Goal: Task Accomplishment & Management: Use online tool/utility

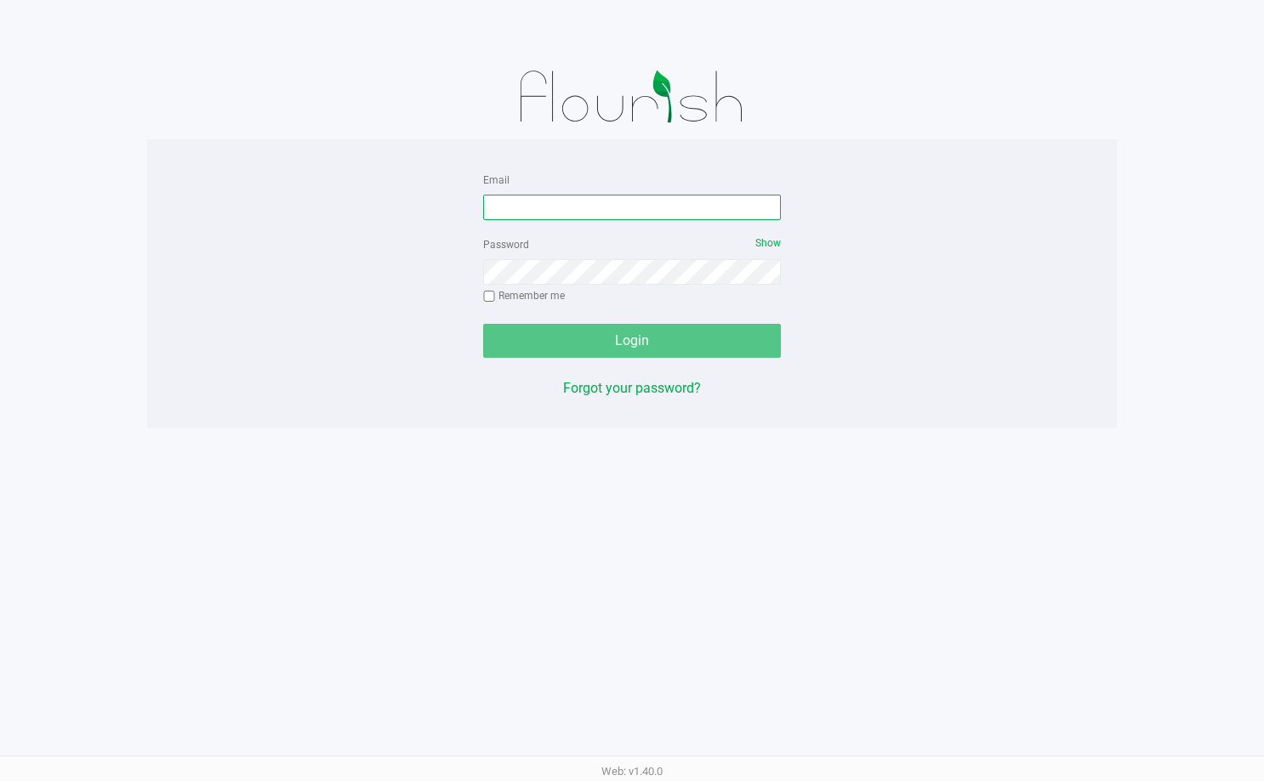
click at [692, 201] on input "Email" at bounding box center [632, 208] width 298 height 26
type input "[EMAIL_ADDRESS][DOMAIN_NAME]"
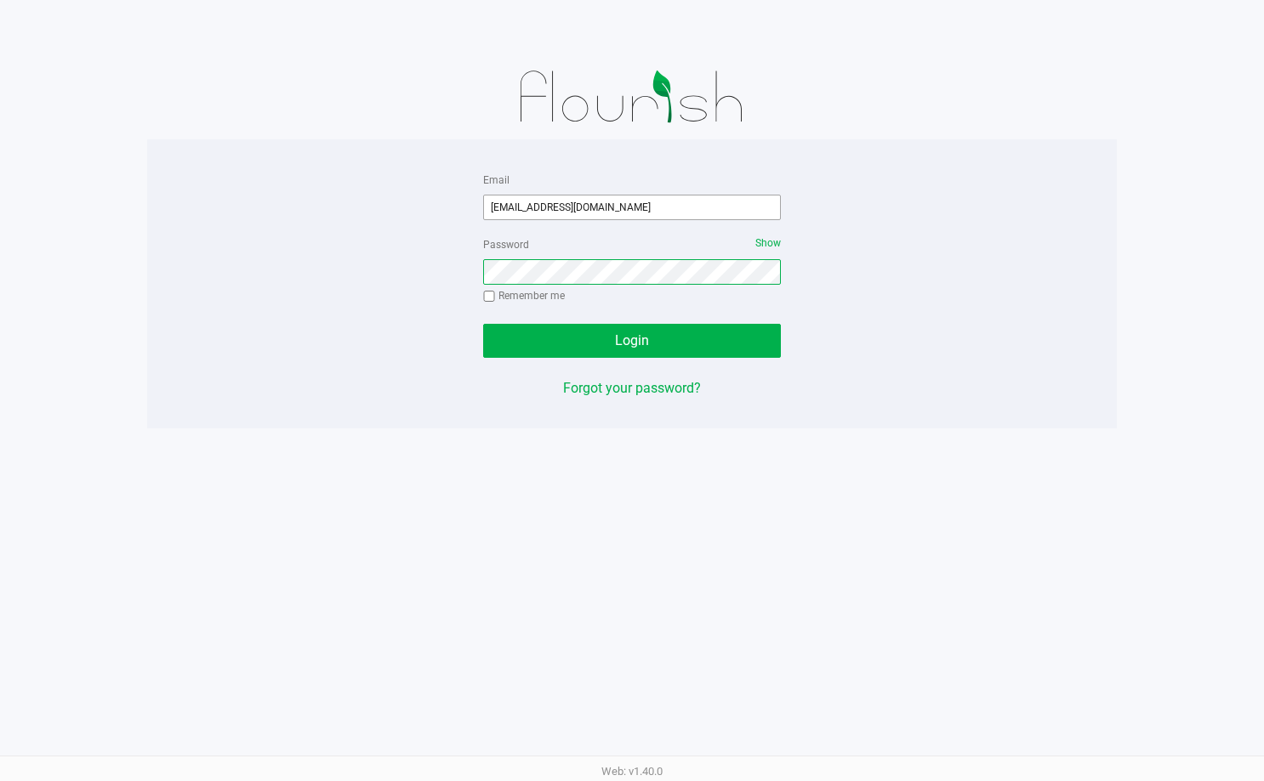
click at [483, 324] on button "Login" at bounding box center [632, 341] width 298 height 34
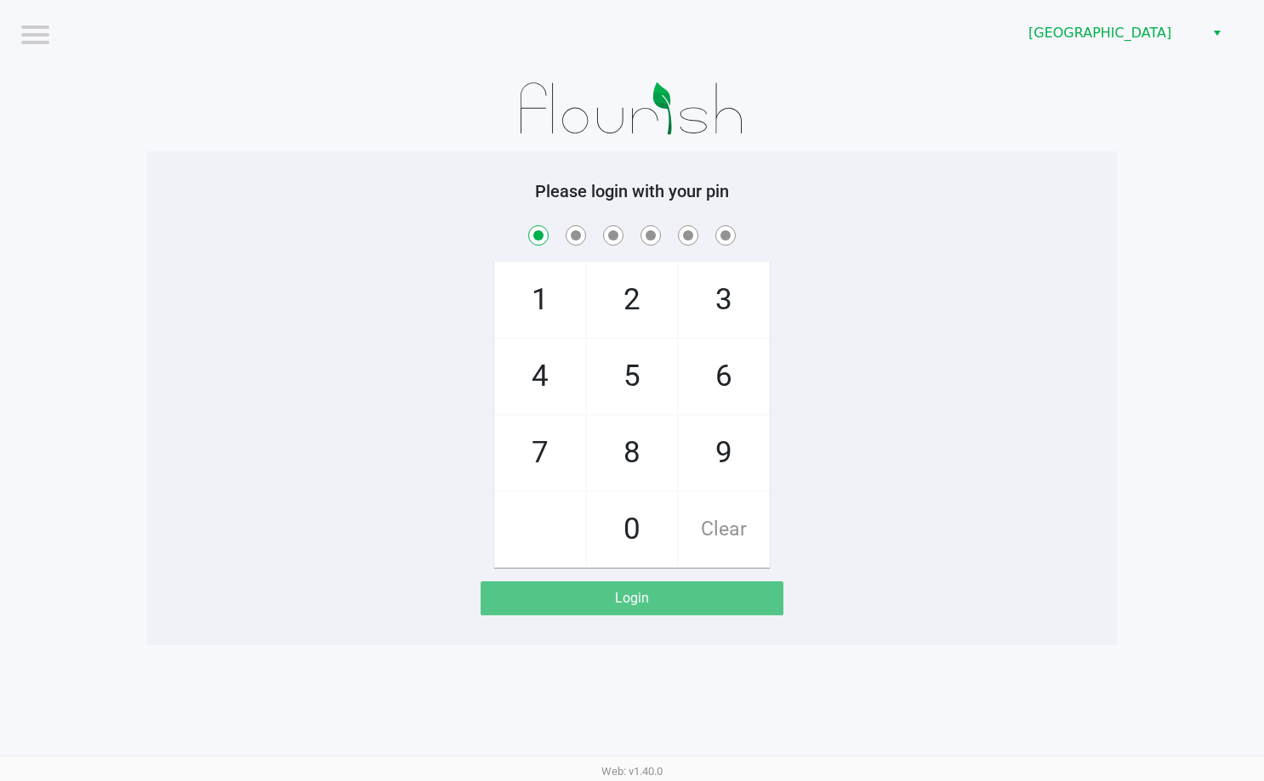
checkbox input "true"
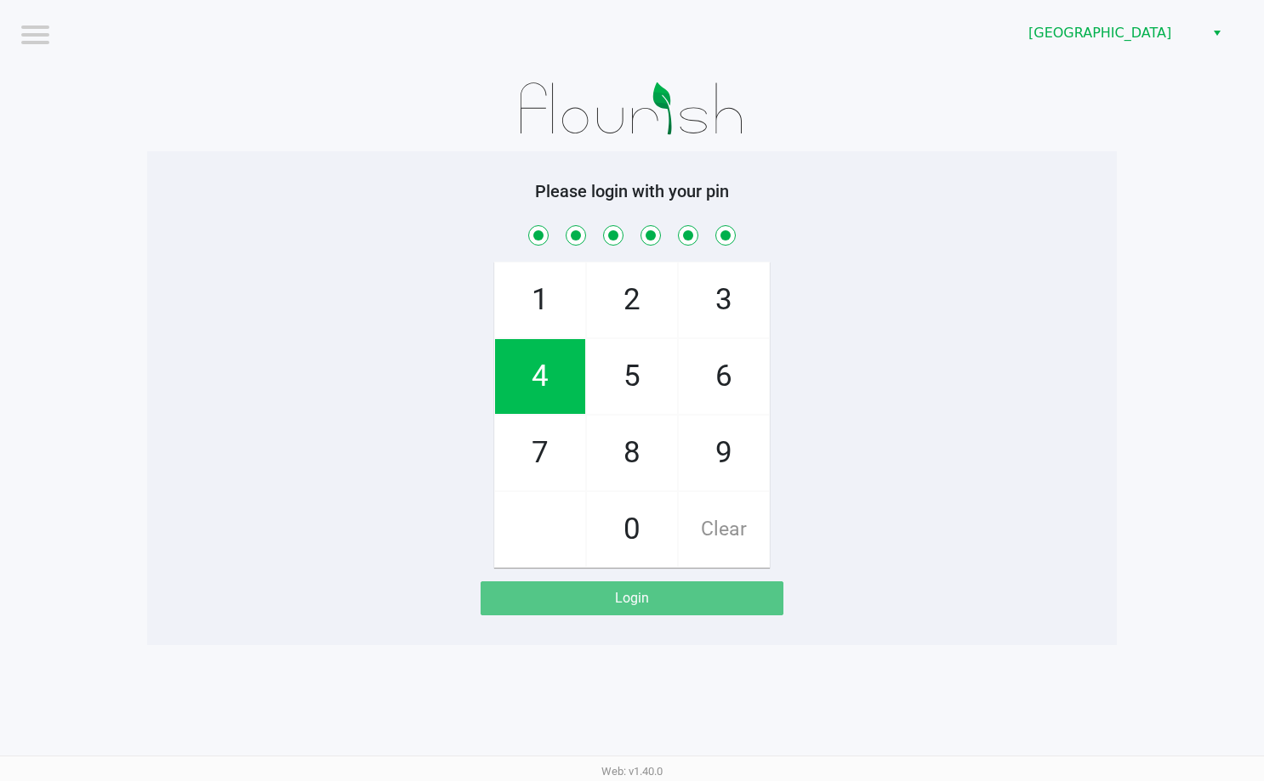
checkbox input "true"
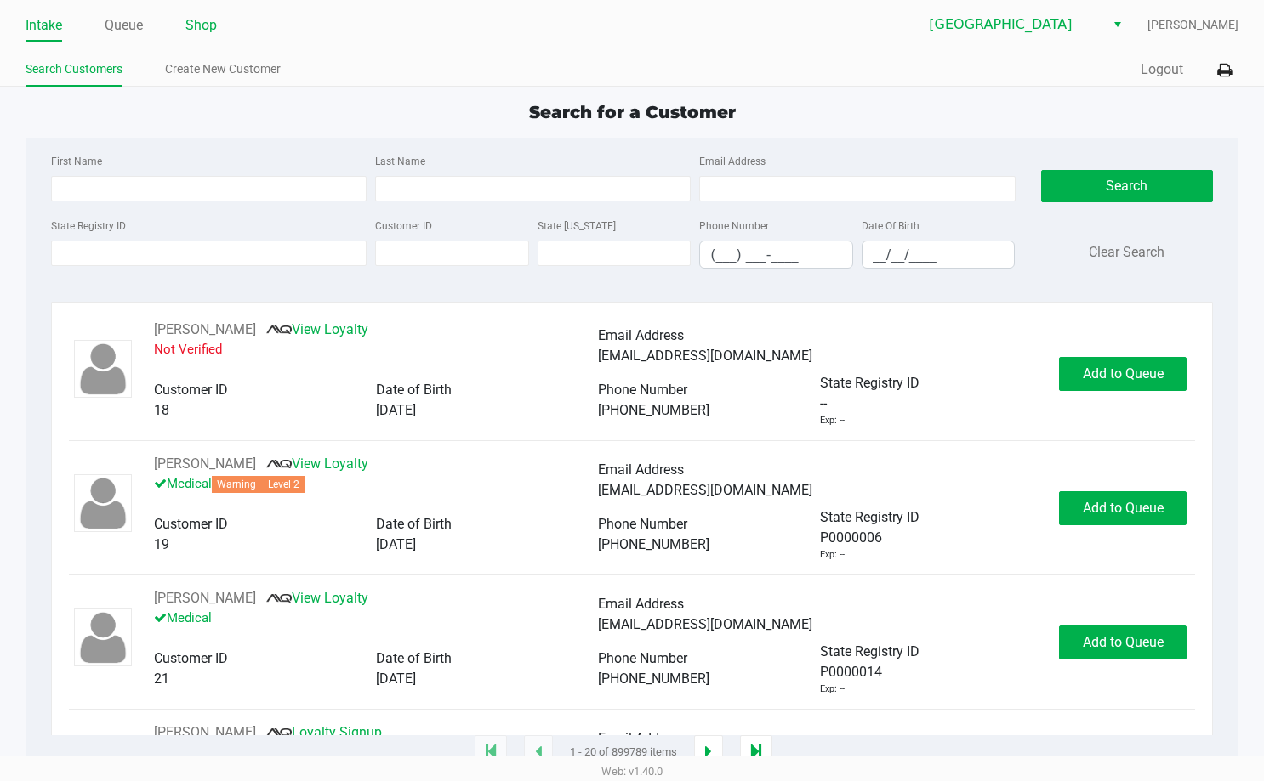
click at [197, 26] on link "Shop" at bounding box center [200, 26] width 31 height 24
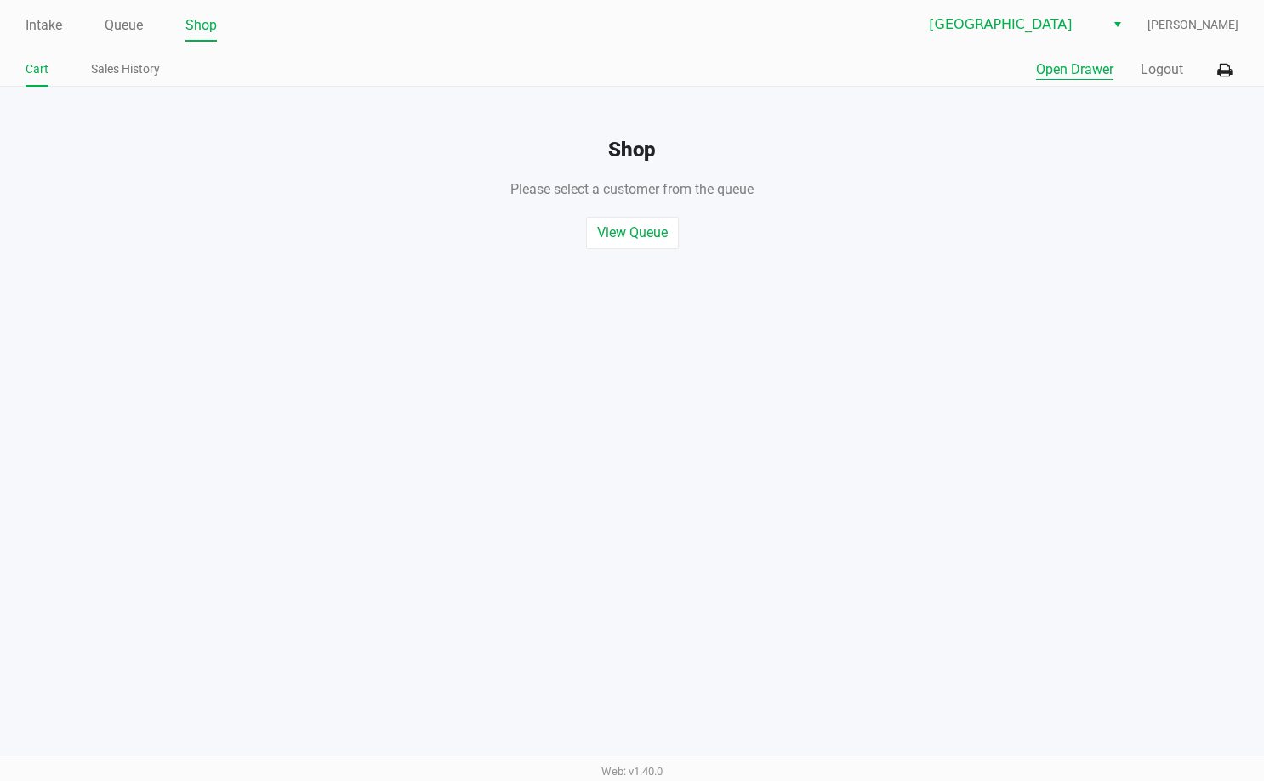
click at [1105, 71] on button "Open Drawer" at bounding box center [1074, 70] width 77 height 20
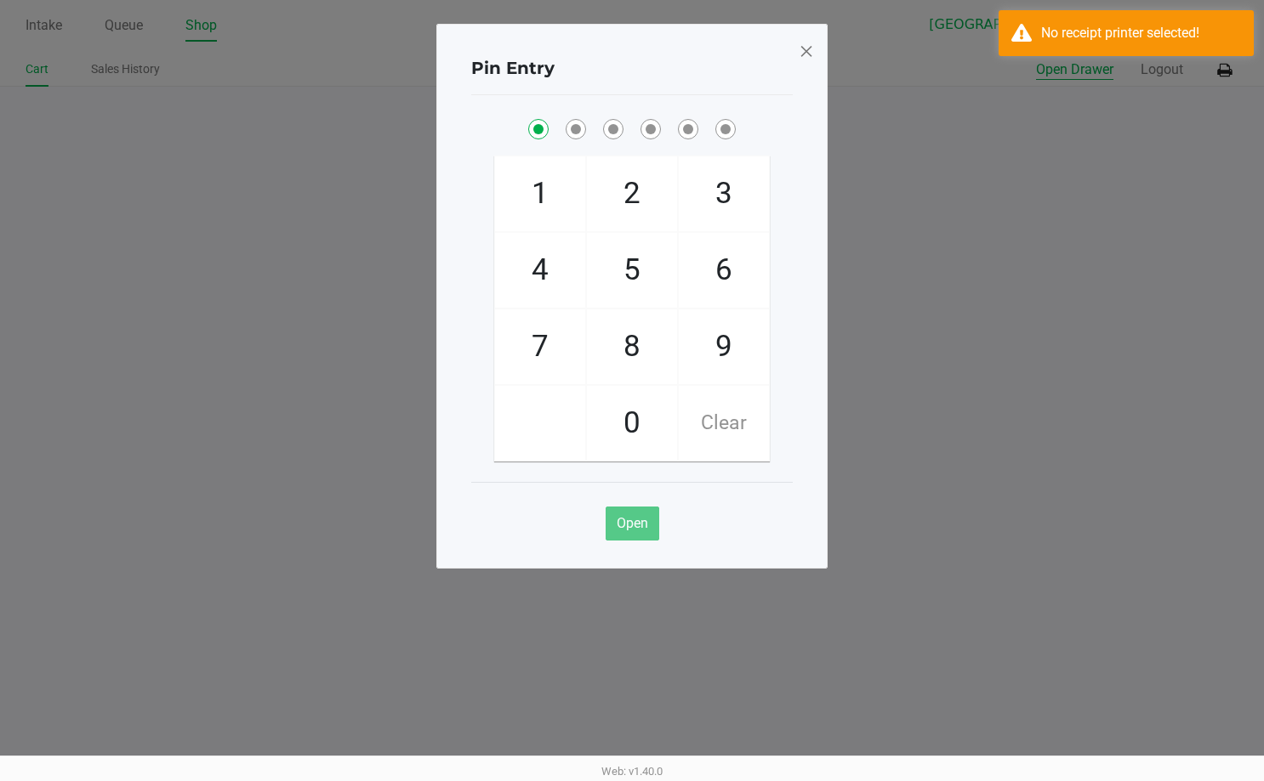
checkbox input "true"
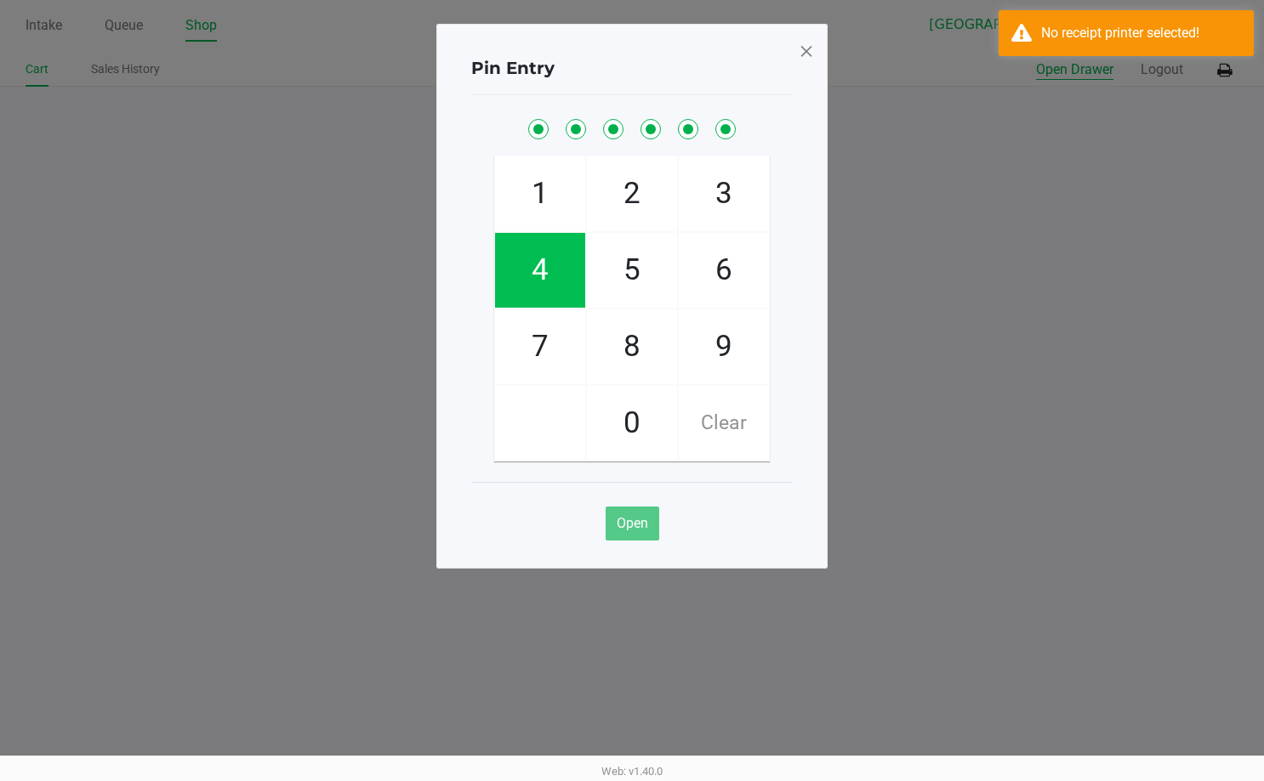
checkbox input "true"
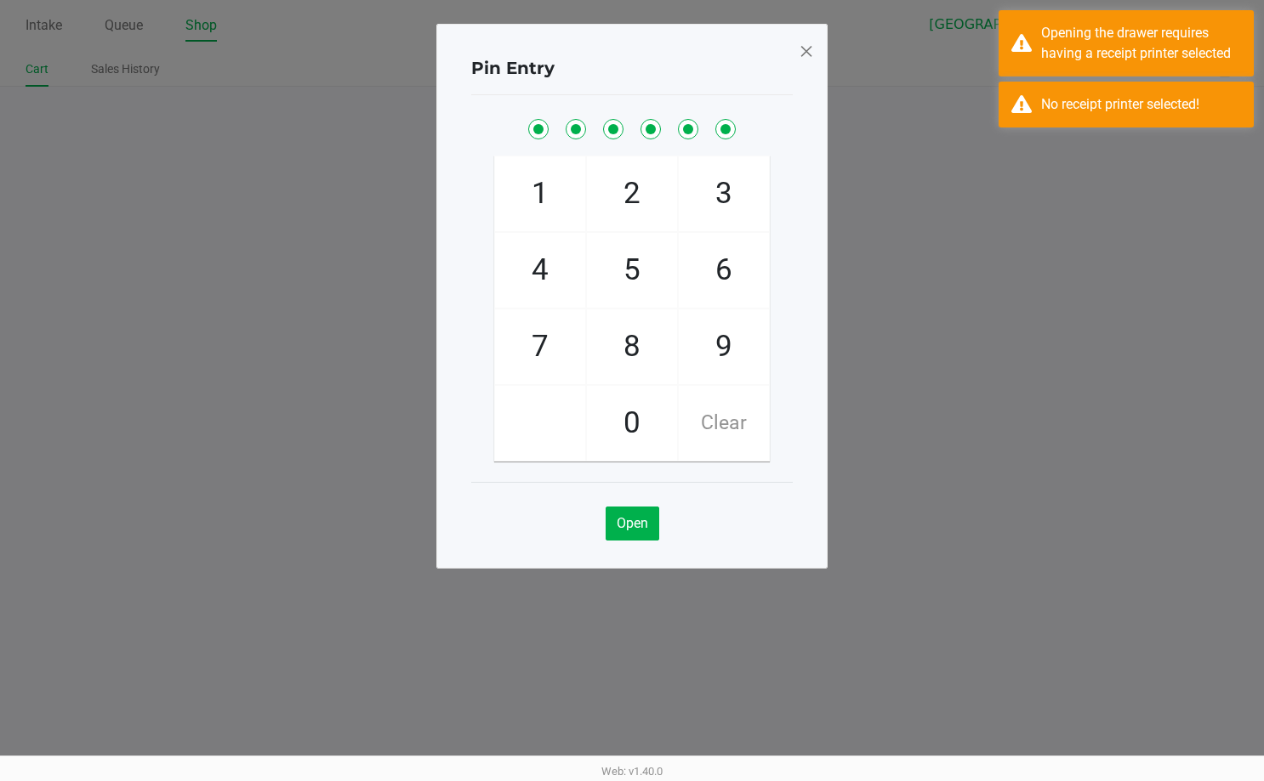
click at [799, 45] on span at bounding box center [805, 50] width 15 height 27
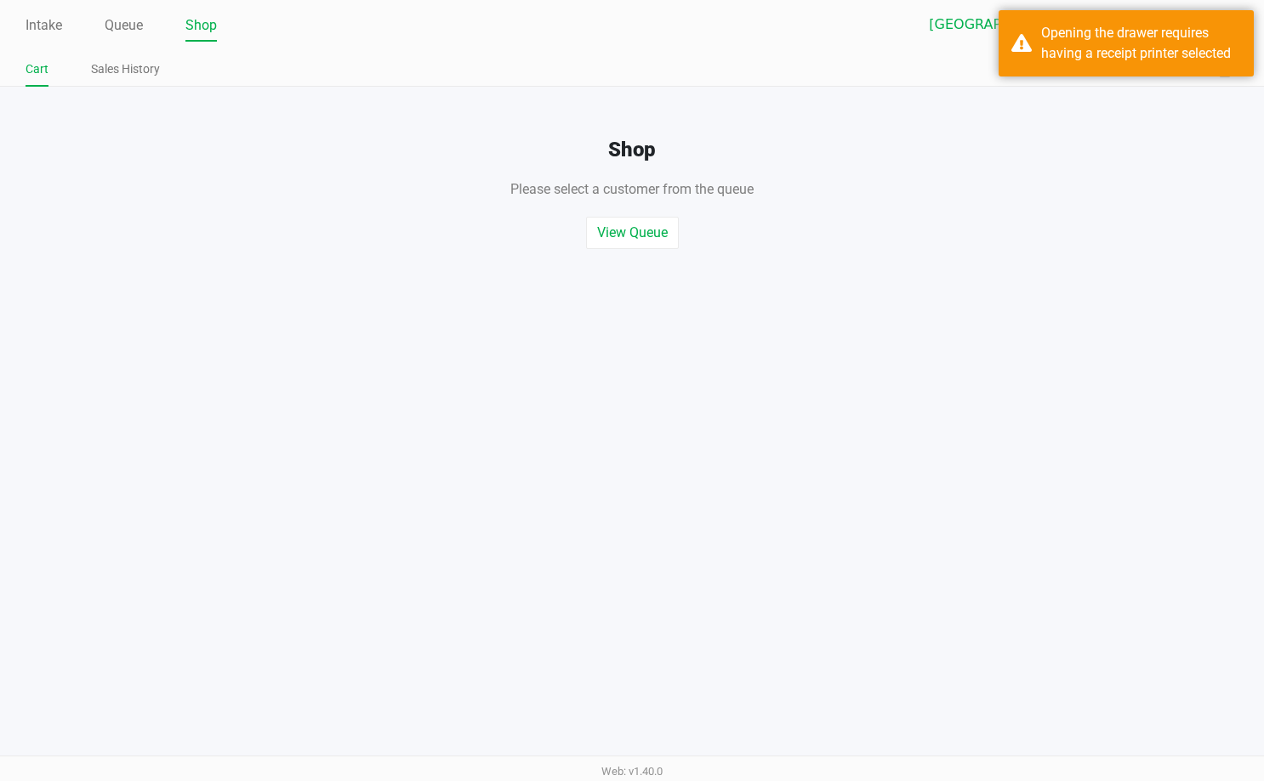
click at [1207, 109] on div "Shop Please select a customer from the queue , or start a quick sale View Queue…" at bounding box center [631, 168] width 1289 height 162
click at [1223, 77] on icon at bounding box center [1224, 71] width 14 height 12
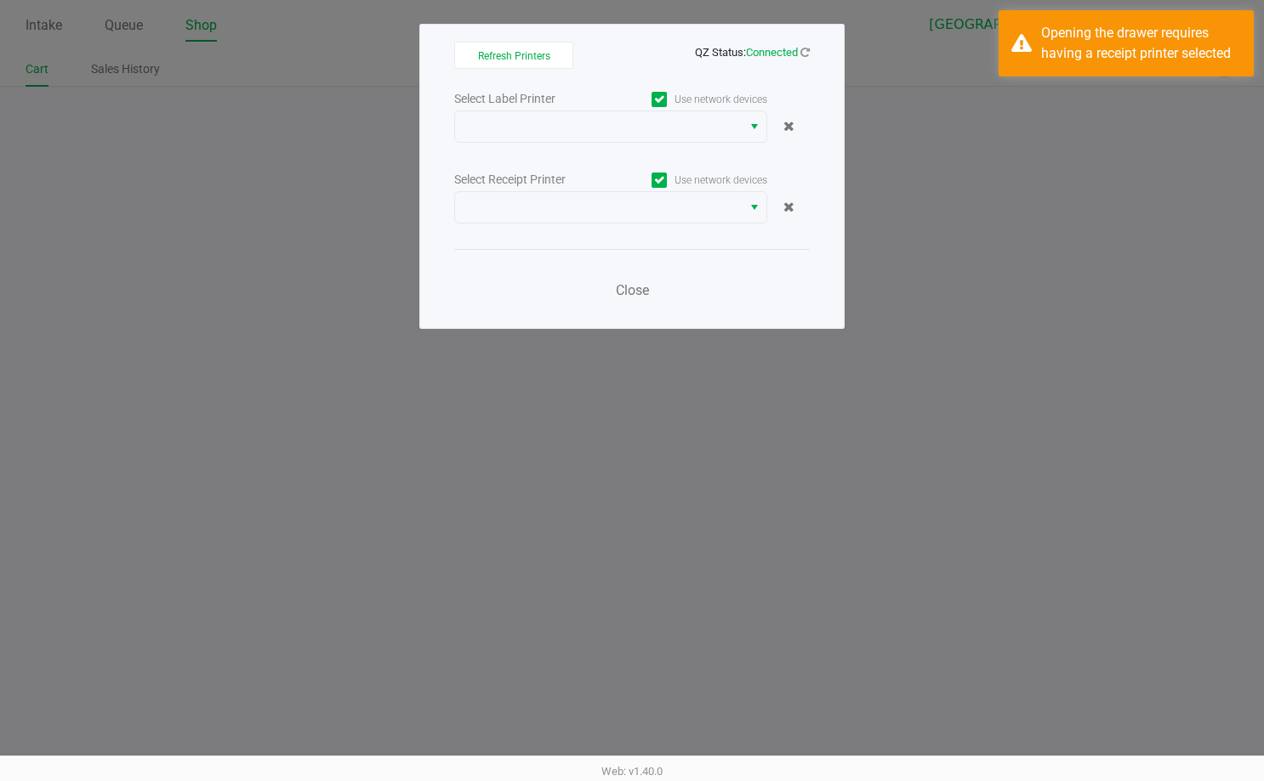
click at [721, 150] on div "Select Label Printer Use network devices Select Receipt Printer Use network dev…" at bounding box center [631, 200] width 355 height 224
click at [724, 133] on span at bounding box center [598, 126] width 266 height 20
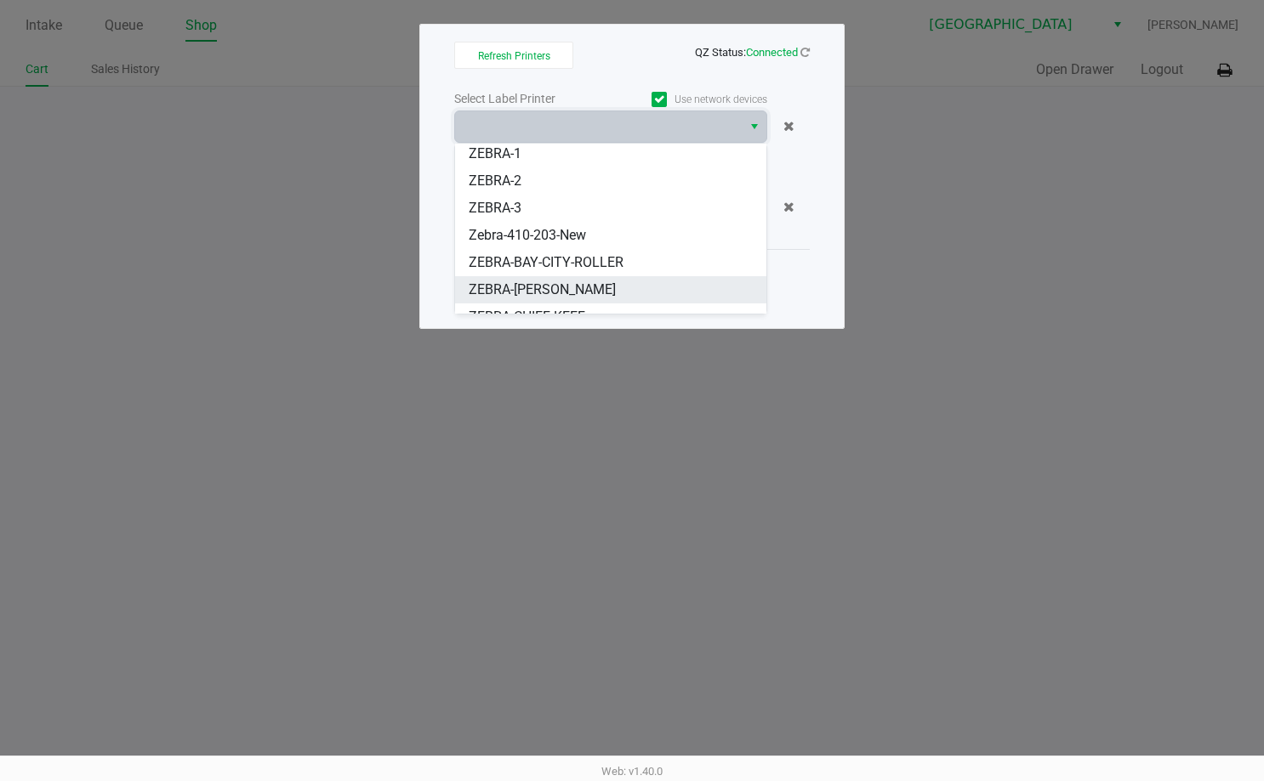
scroll to position [48, 0]
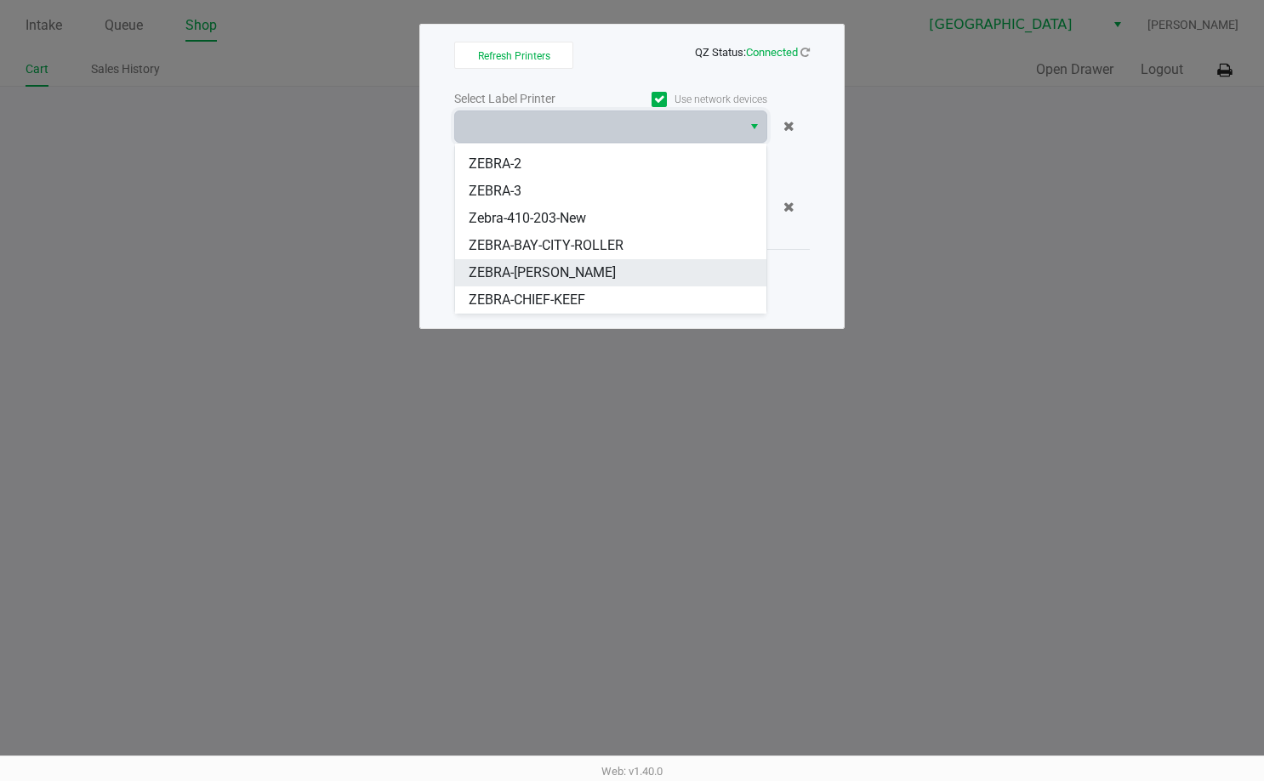
click at [581, 281] on li "ZEBRA-[PERSON_NAME]" at bounding box center [610, 272] width 311 height 27
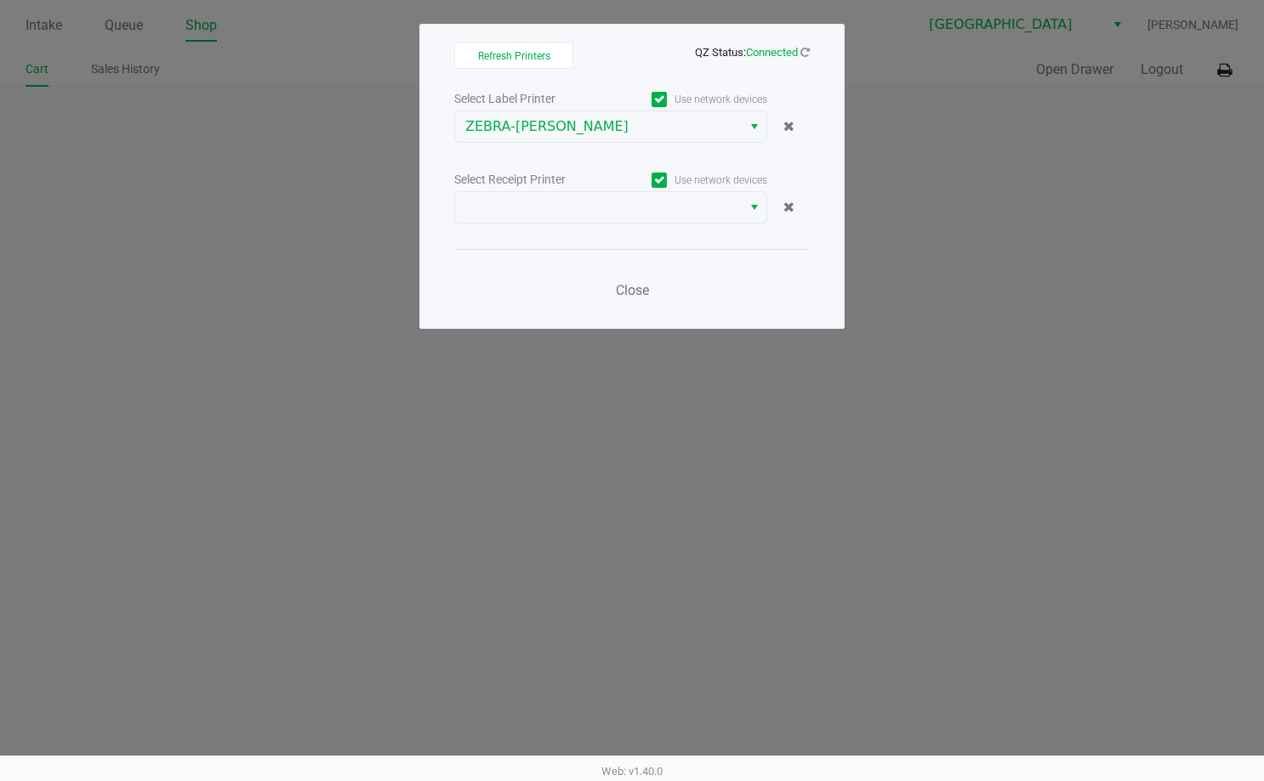
click at [606, 228] on div "Select Label Printer Use network devices ZEBRA-[PERSON_NAME] Select Receipt Pri…" at bounding box center [631, 200] width 355 height 224
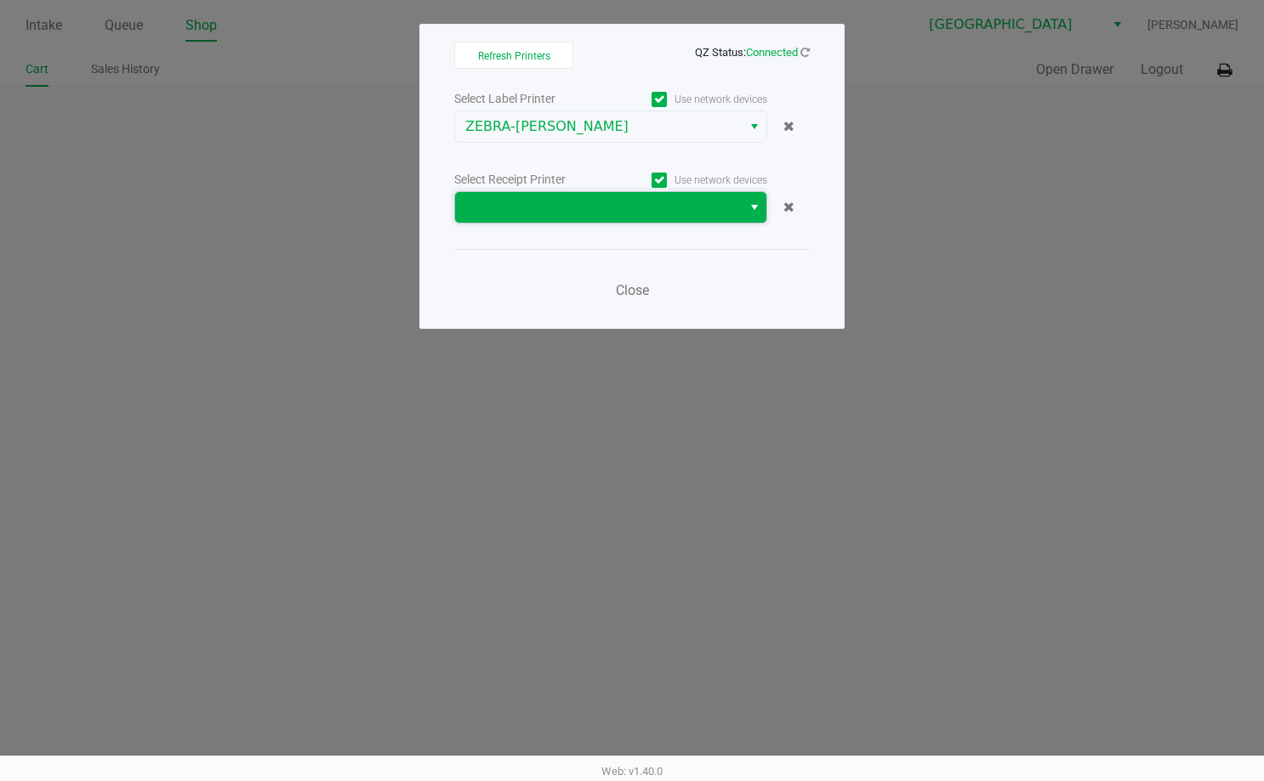
click at [622, 192] on span at bounding box center [598, 207] width 287 height 31
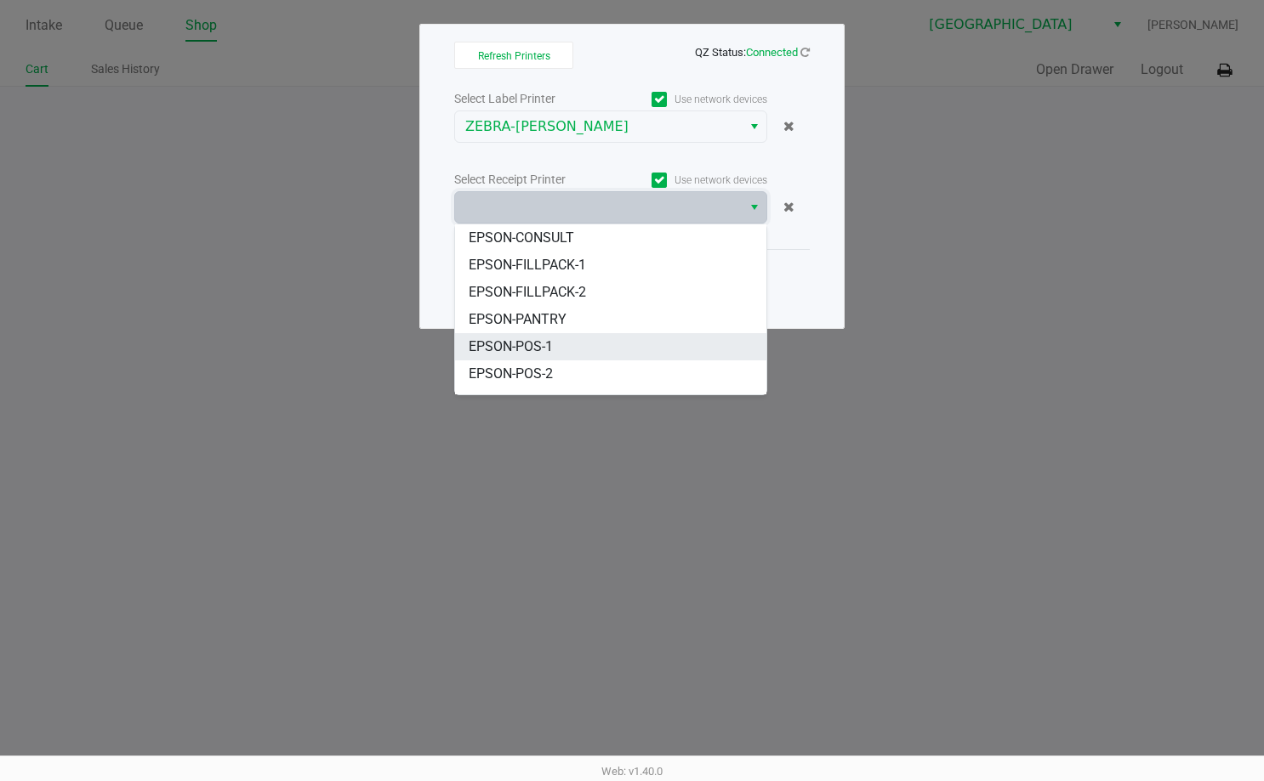
scroll to position [85, 0]
click at [585, 339] on li "EPSON-POS-2" at bounding box center [610, 343] width 311 height 27
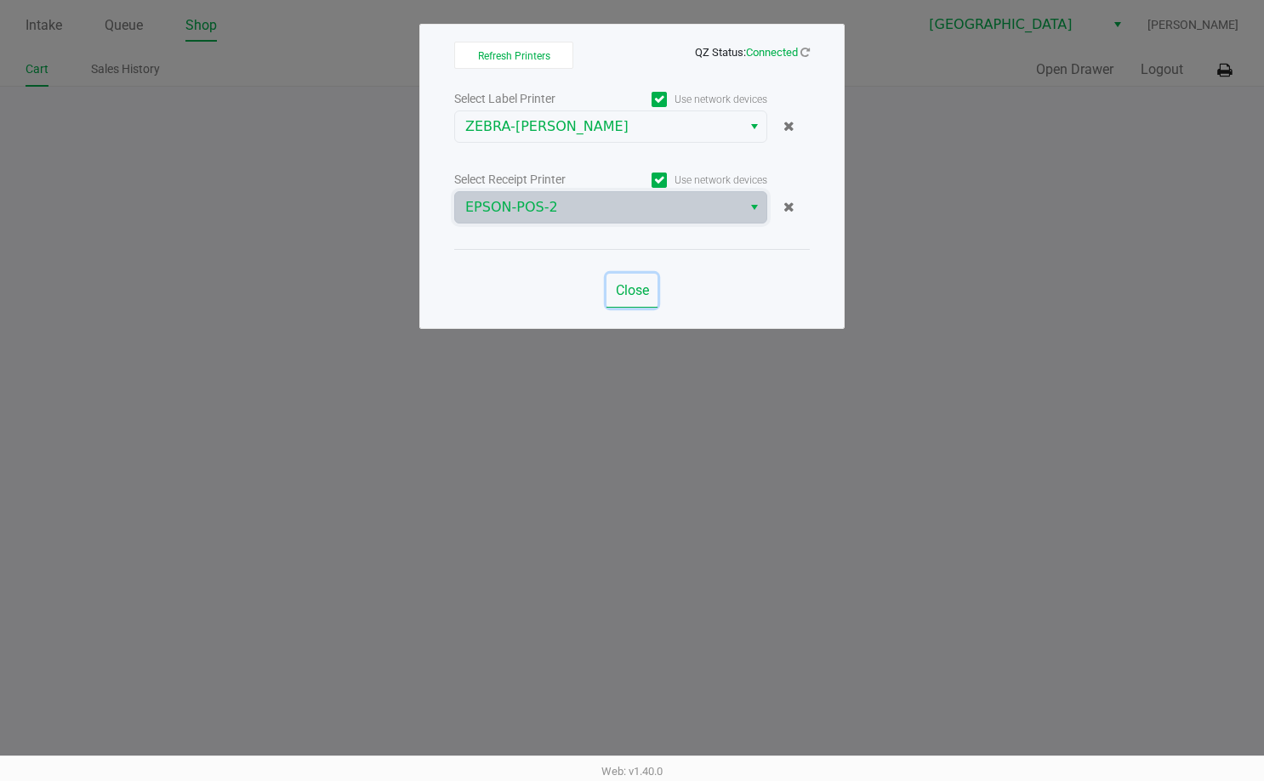
click at [636, 293] on span "Close" at bounding box center [632, 290] width 33 height 16
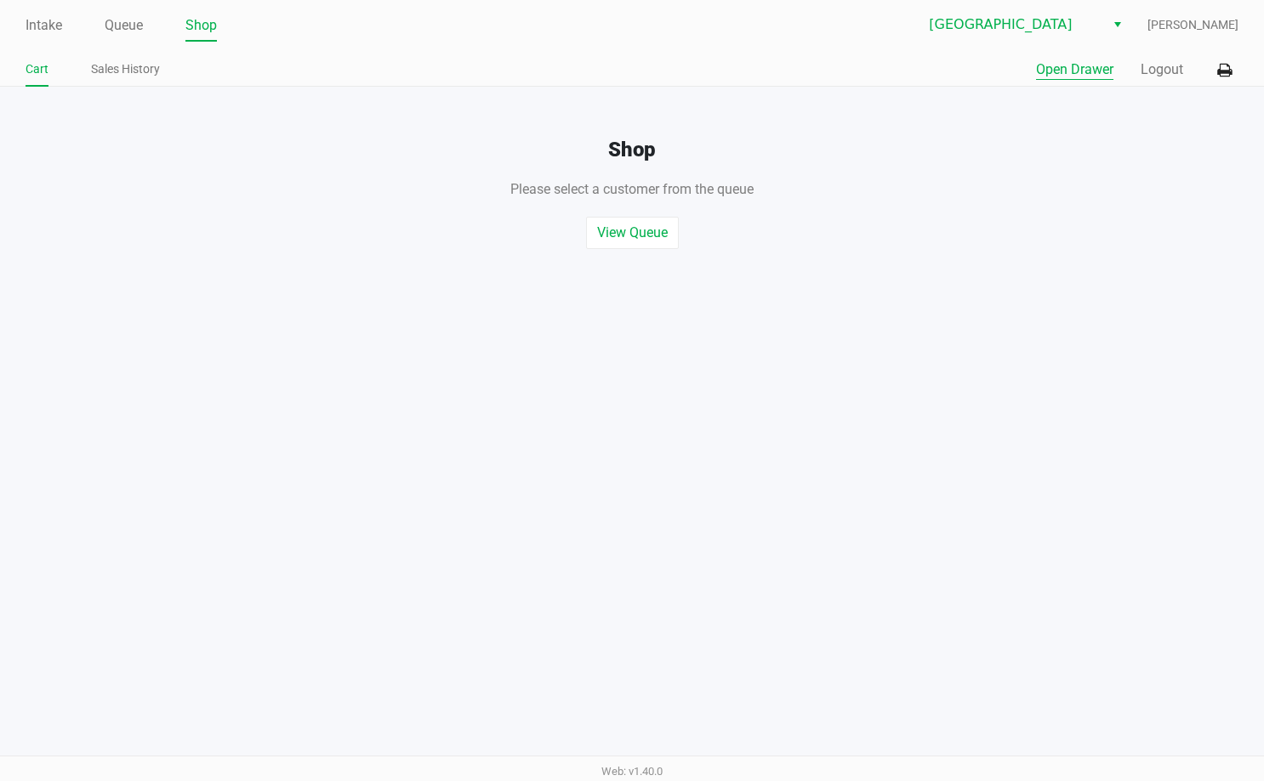
click at [1069, 65] on button "Open Drawer" at bounding box center [1074, 70] width 77 height 20
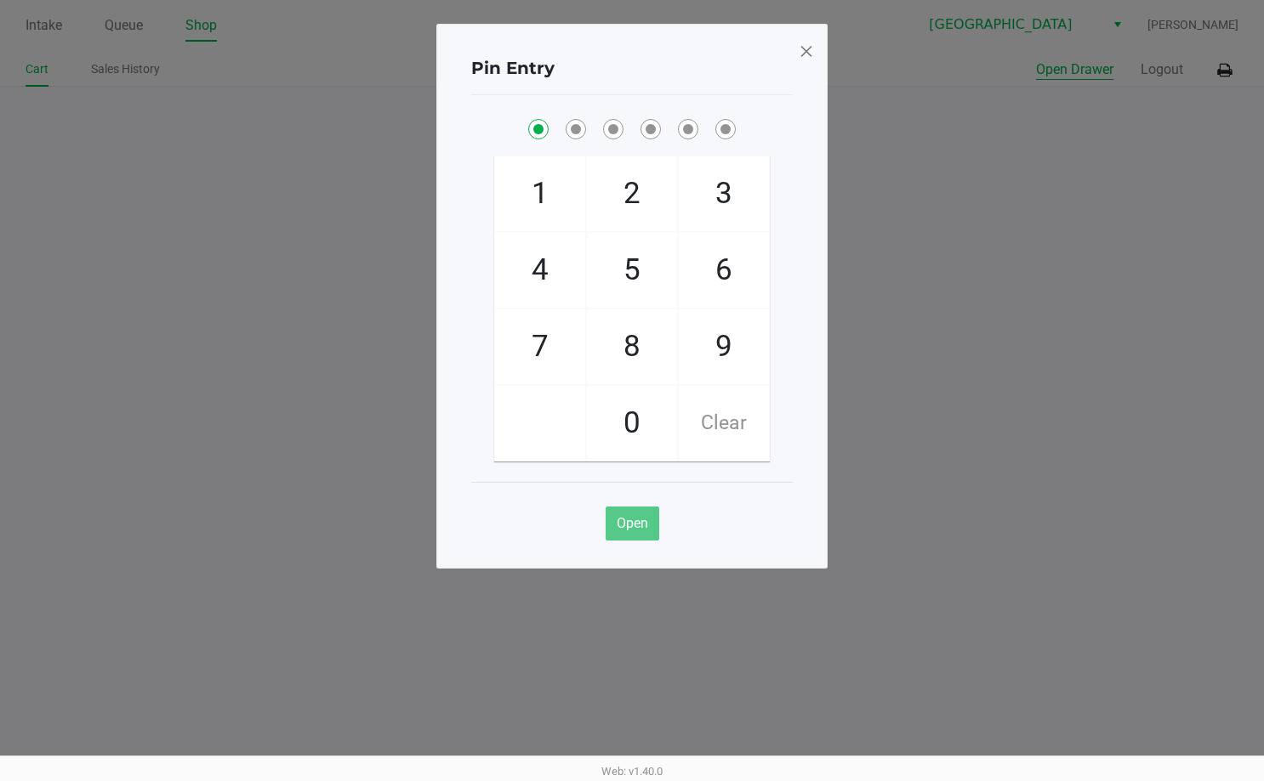
checkbox input "true"
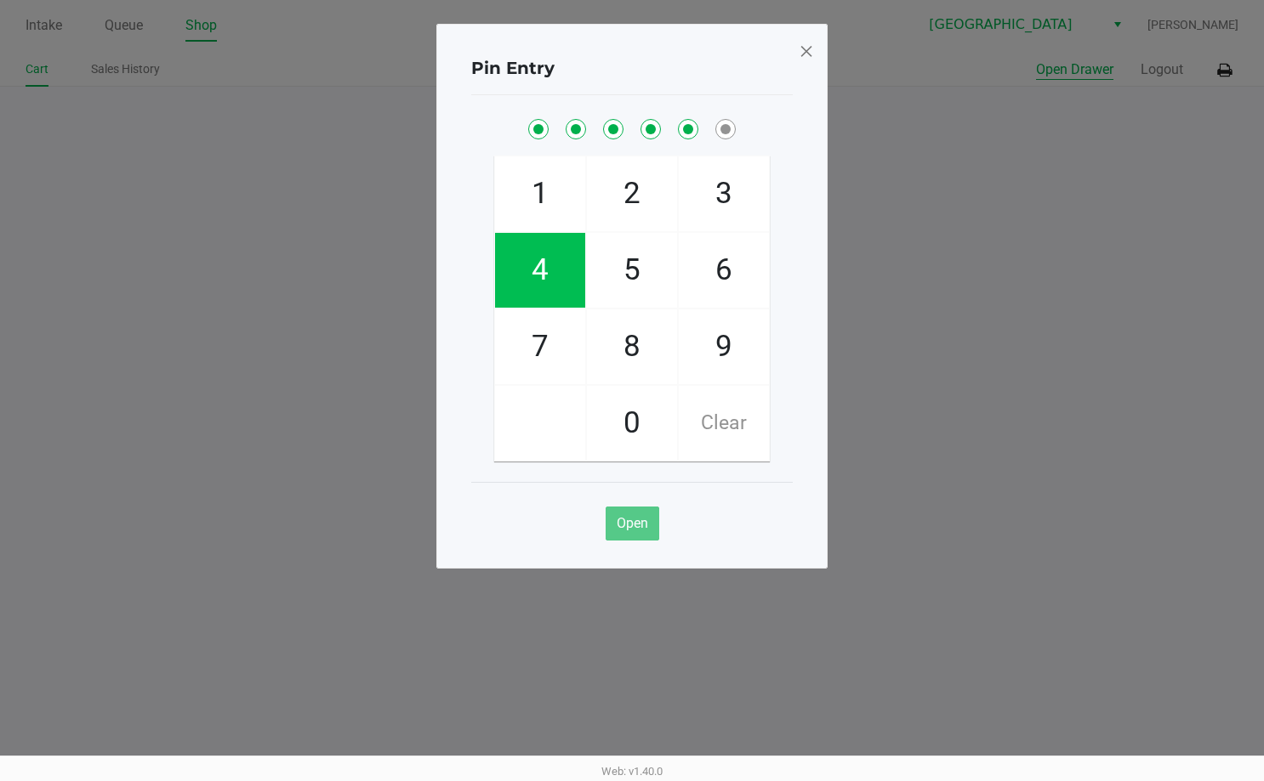
click at [1036, 60] on button "Open Drawer" at bounding box center [1074, 70] width 77 height 20
checkbox input "true"
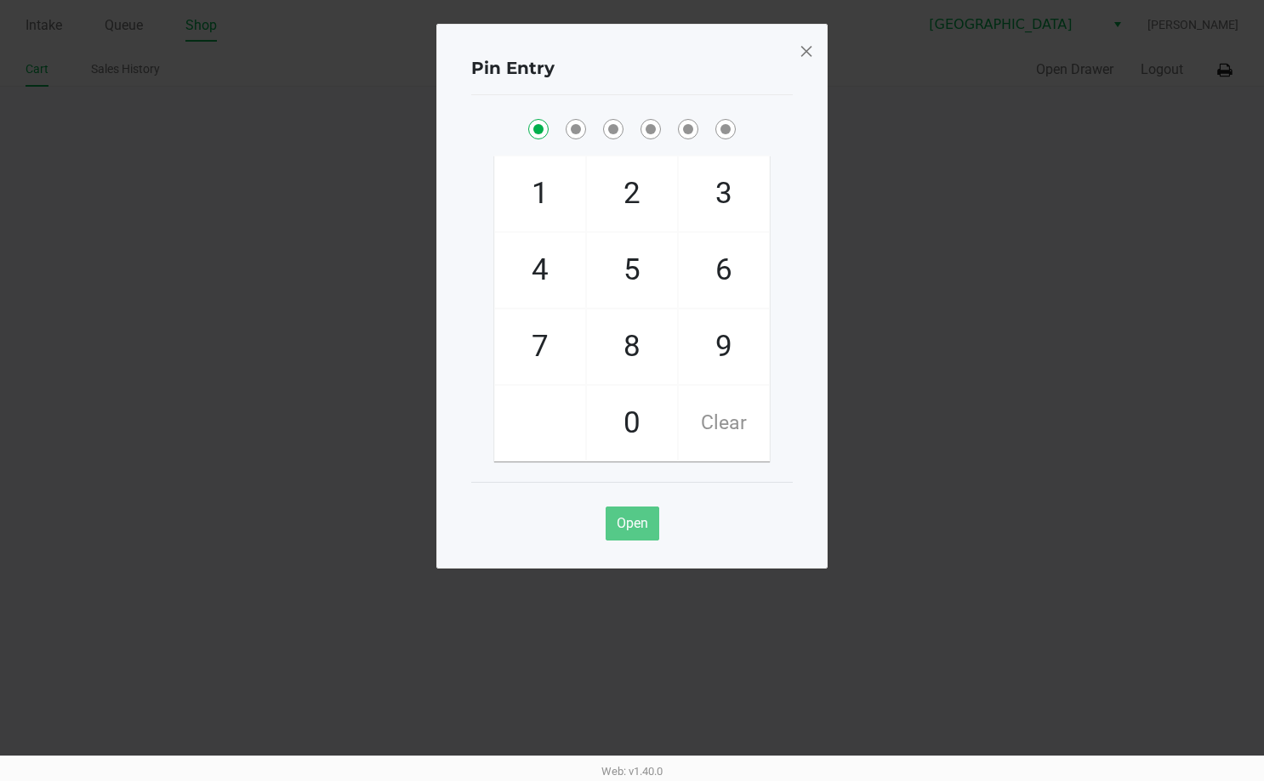
click at [809, 46] on span at bounding box center [805, 50] width 15 height 27
